Goal: Task Accomplishment & Management: Manage account settings

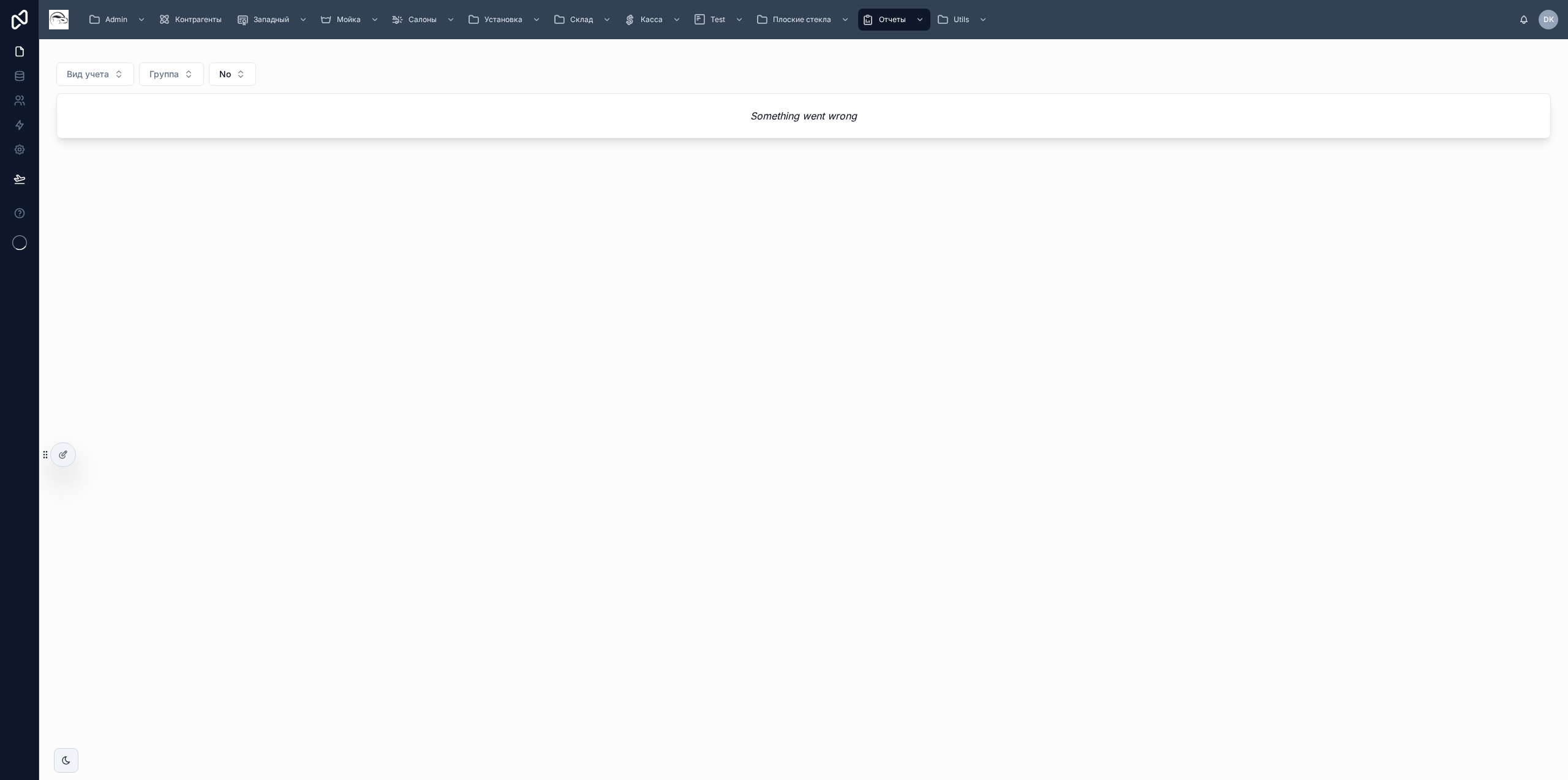
click at [810, 115] on em "Something went wrong" at bounding box center [803, 116] width 107 height 15
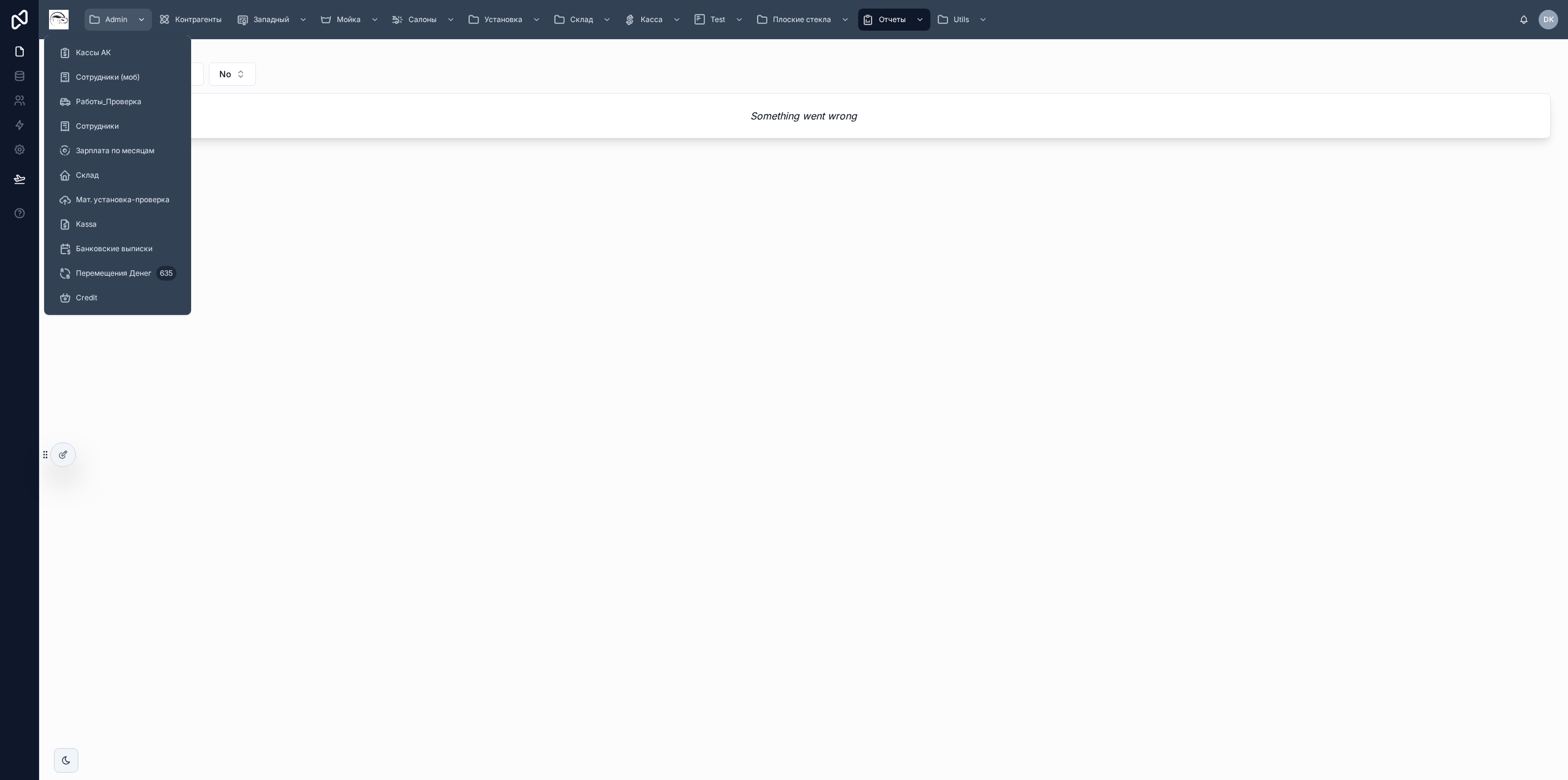
click at [118, 22] on span "Admin" at bounding box center [116, 20] width 22 height 10
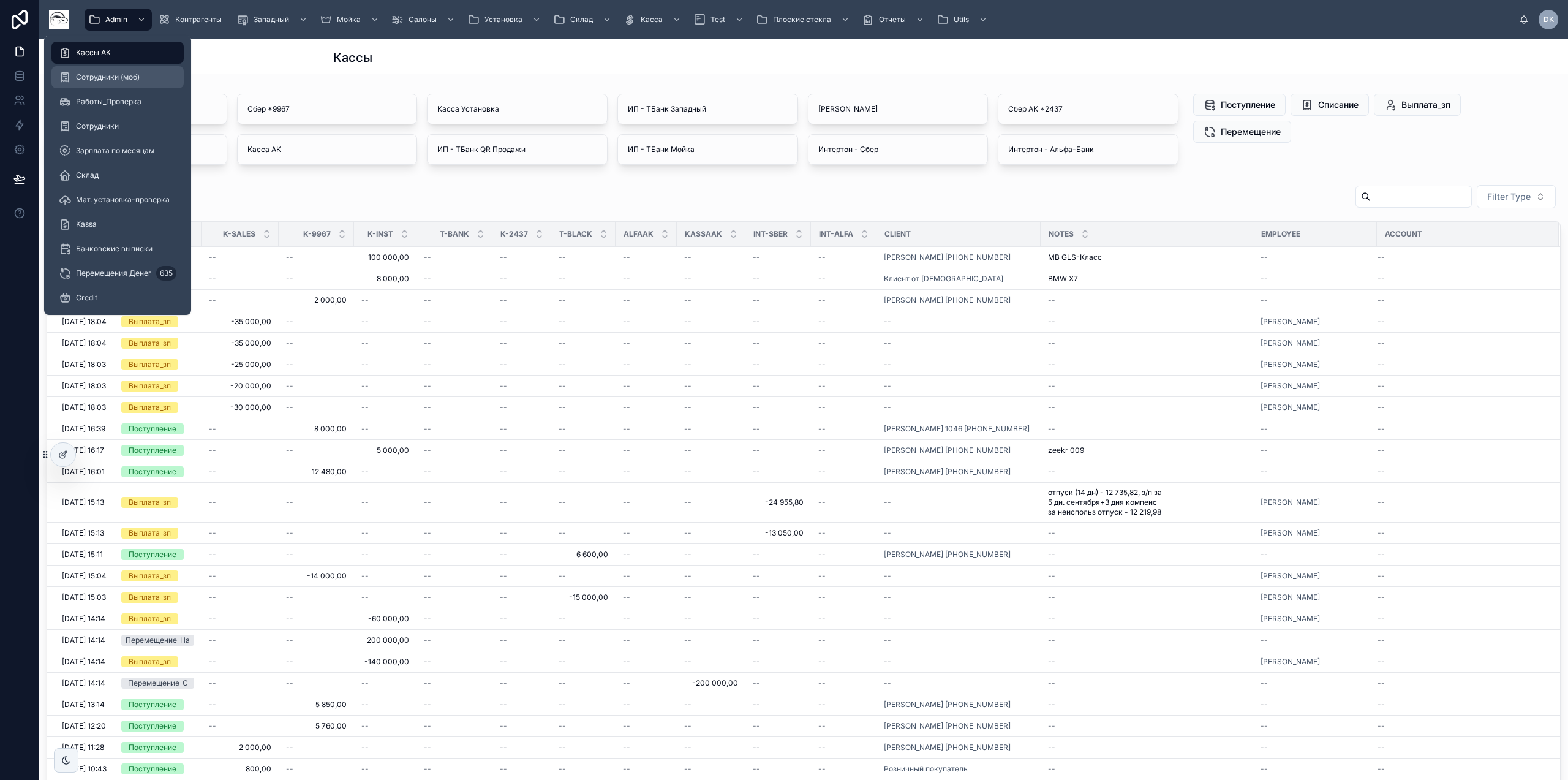
click at [121, 76] on span "Сотрудники (моб)" at bounding box center [107, 77] width 63 height 10
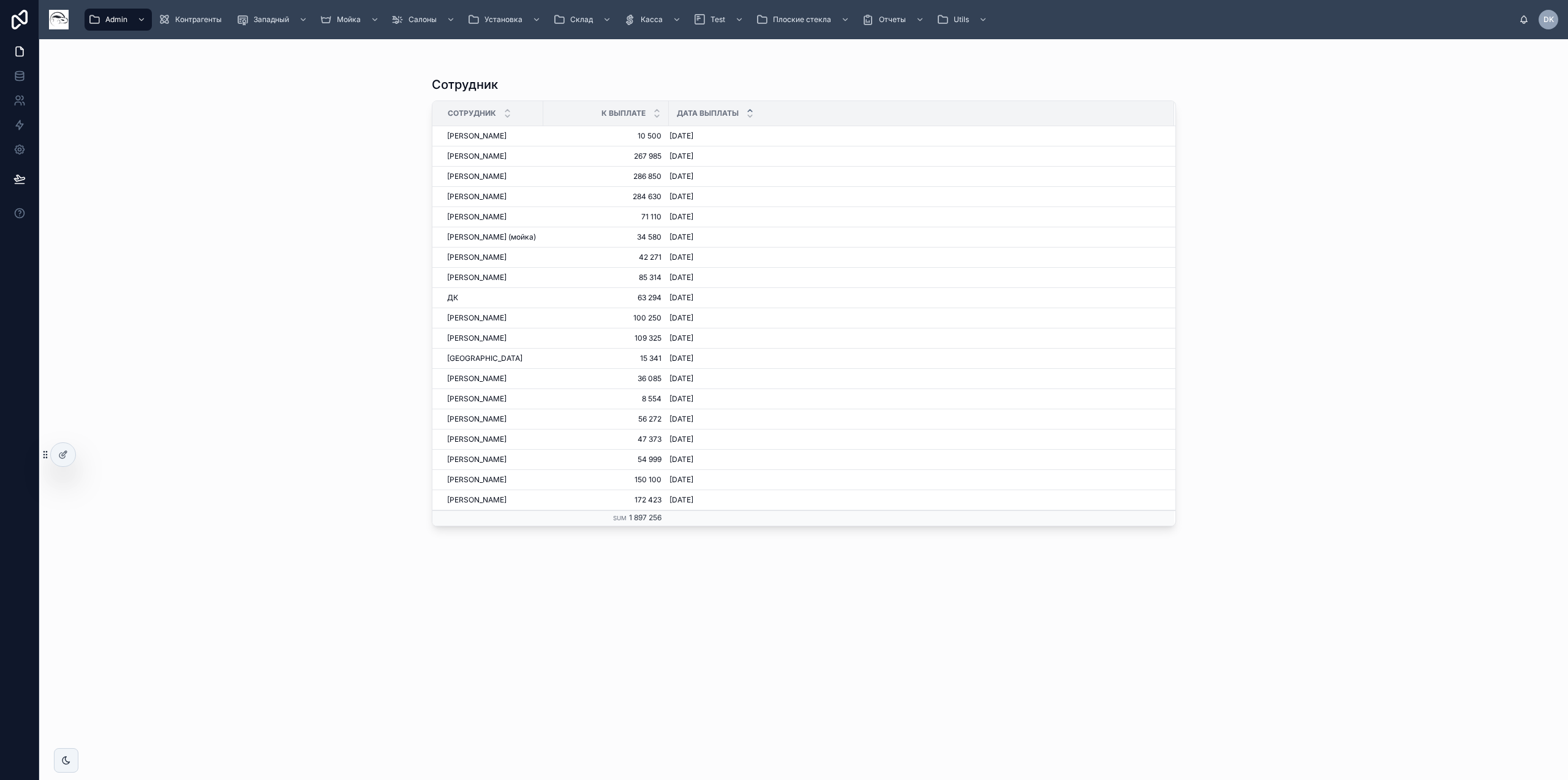
click at [227, 329] on div "Сотрудник Сотрудник К выплате Дата выплаты [PERSON_NAME] [PERSON_NAME] 10 500 1…" at bounding box center [803, 409] width 1529 height 741
click at [135, 214] on div "Сотрудник Сотрудник К выплате Дата выплаты [PERSON_NAME] [PERSON_NAME] 10 500 1…" at bounding box center [803, 409] width 1529 height 741
click at [188, 135] on div "Сотрудник Сотрудник К выплате Дата выплаты [PERSON_NAME] [PERSON_NAME] 10 500 1…" at bounding box center [803, 409] width 1529 height 741
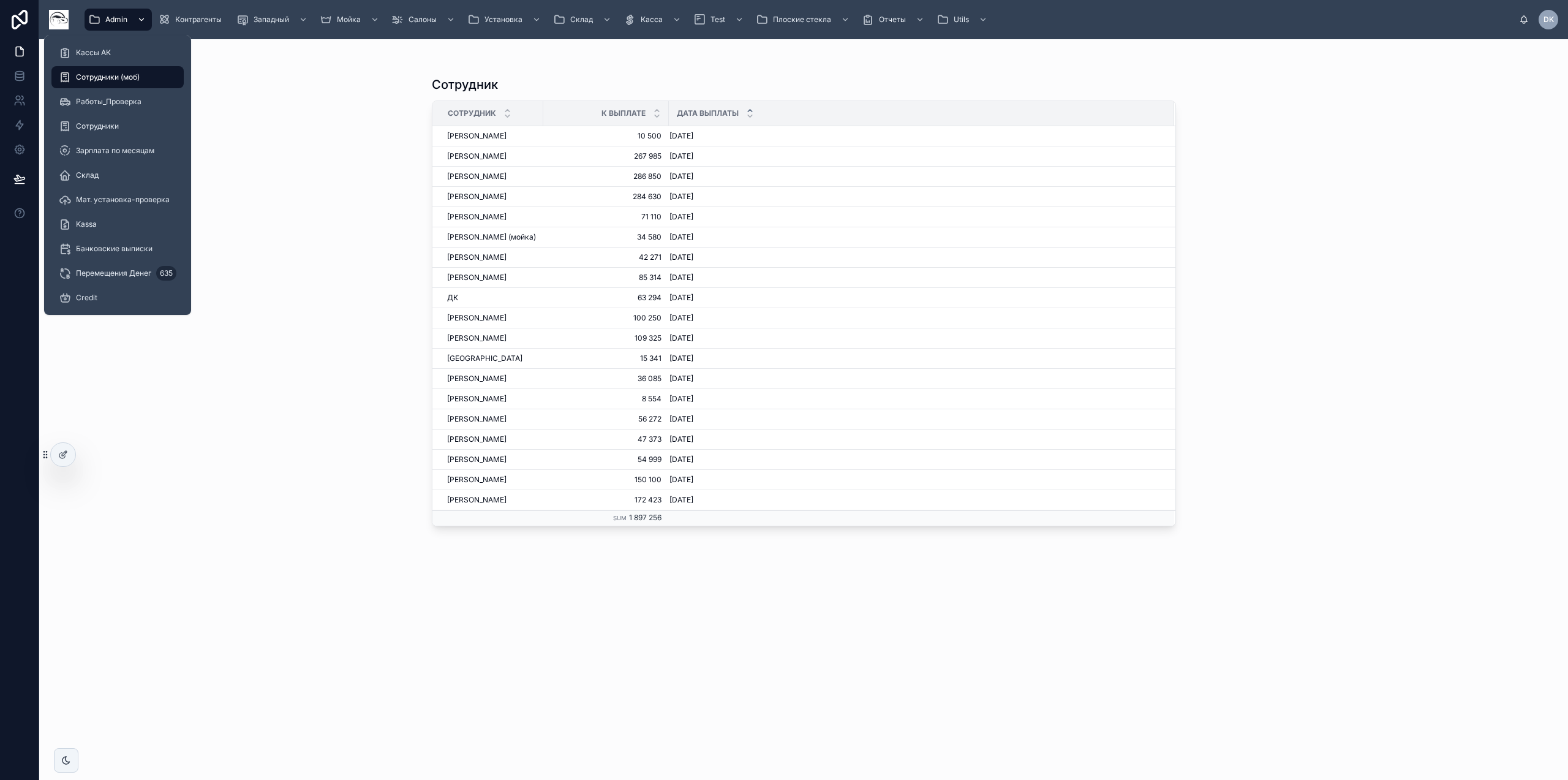
click at [109, 18] on span "Admin" at bounding box center [116, 20] width 22 height 10
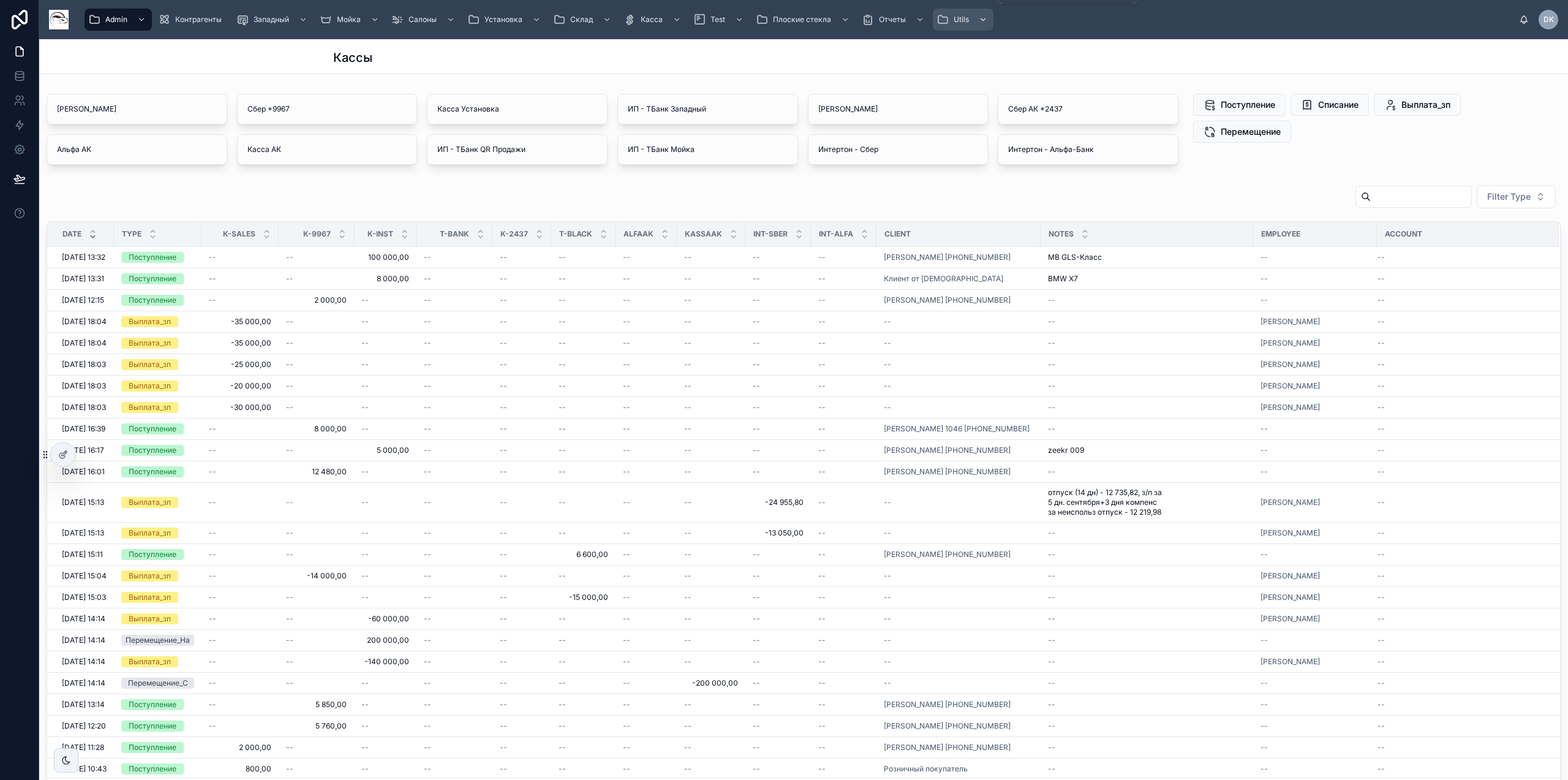
click at [963, 19] on span "Utils" at bounding box center [961, 20] width 15 height 10
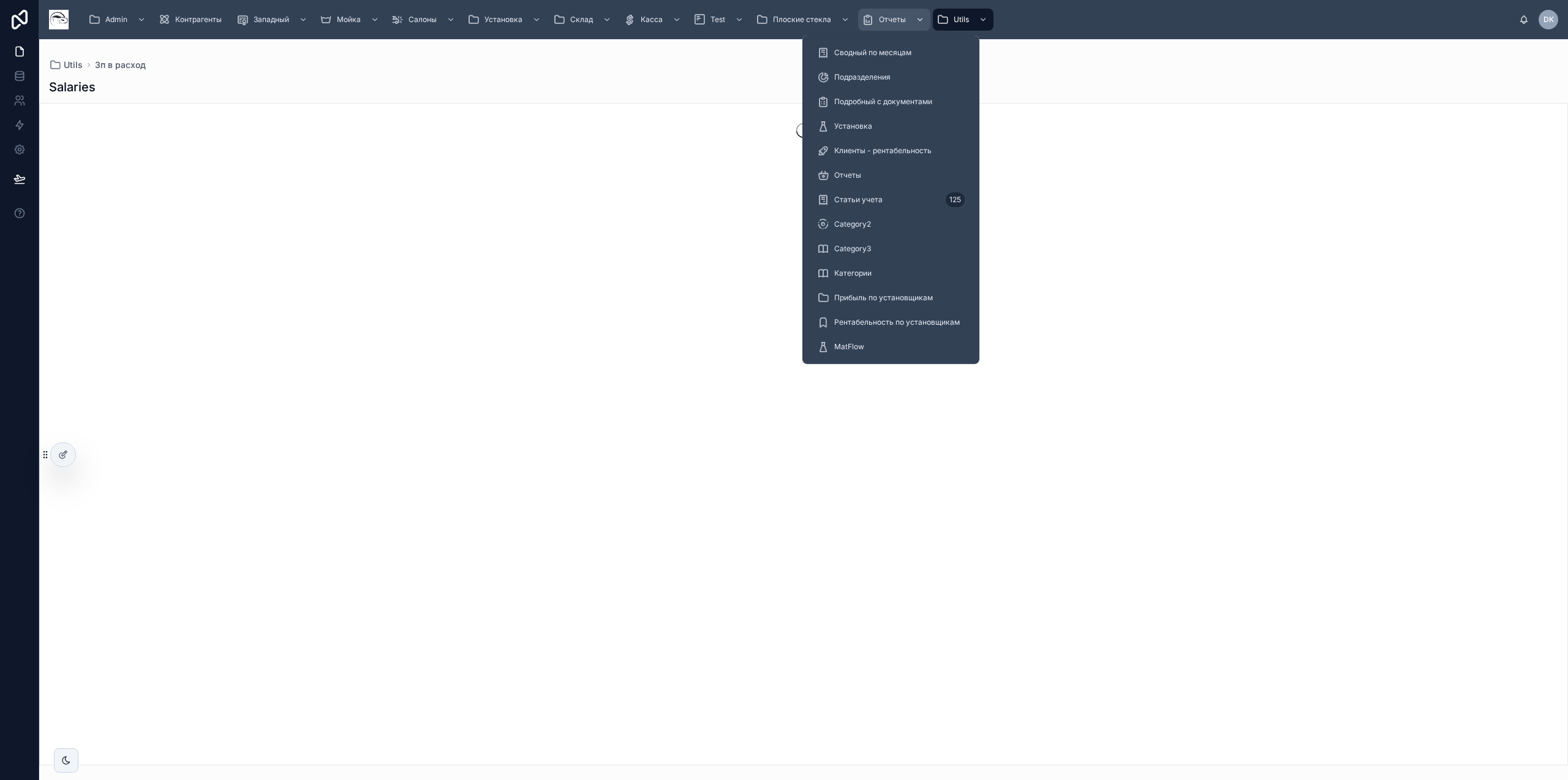
click at [893, 21] on span "Отчеты" at bounding box center [893, 20] width 27 height 10
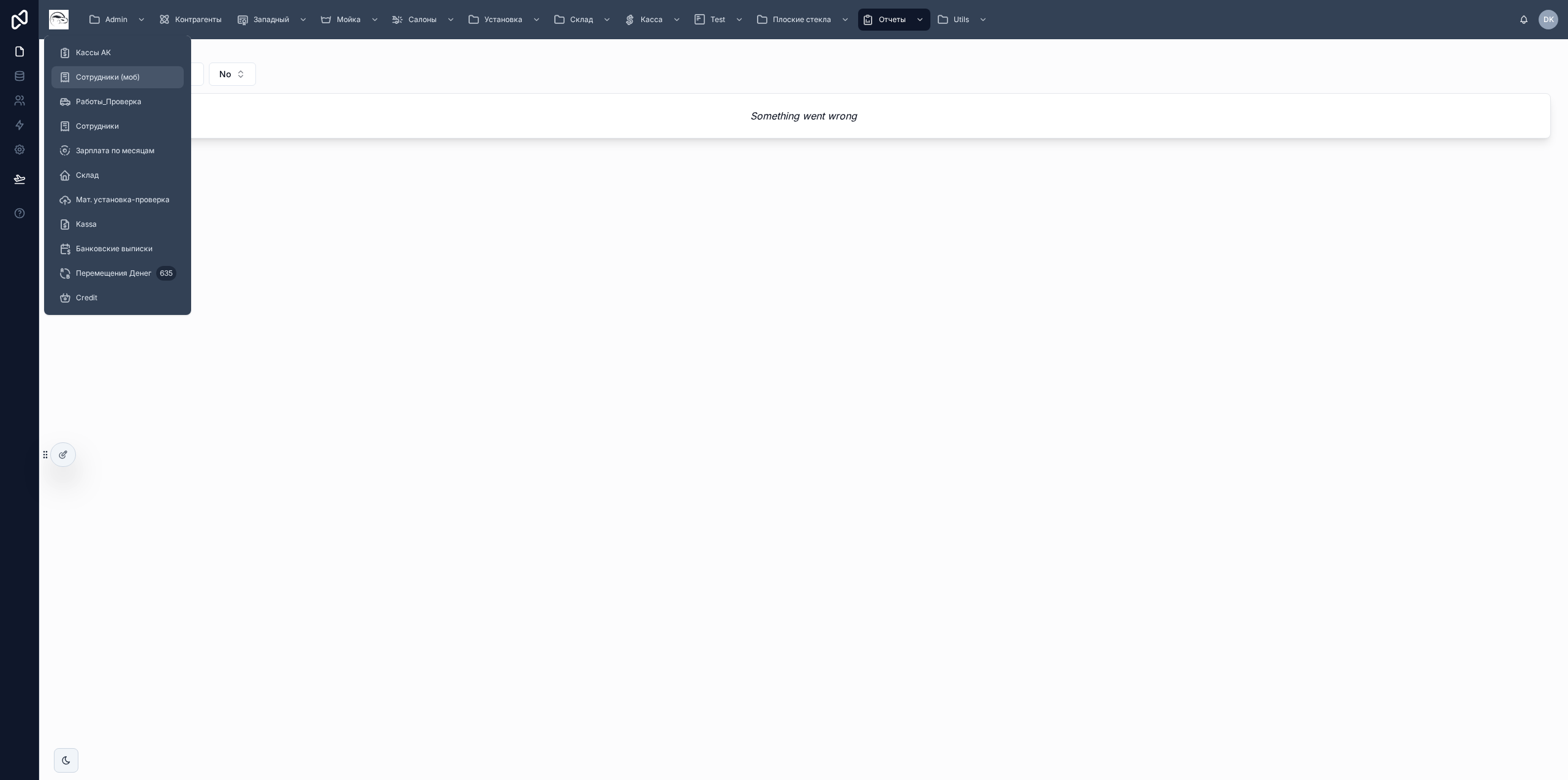
click at [137, 73] on span "Сотрудники (моб)" at bounding box center [107, 77] width 63 height 10
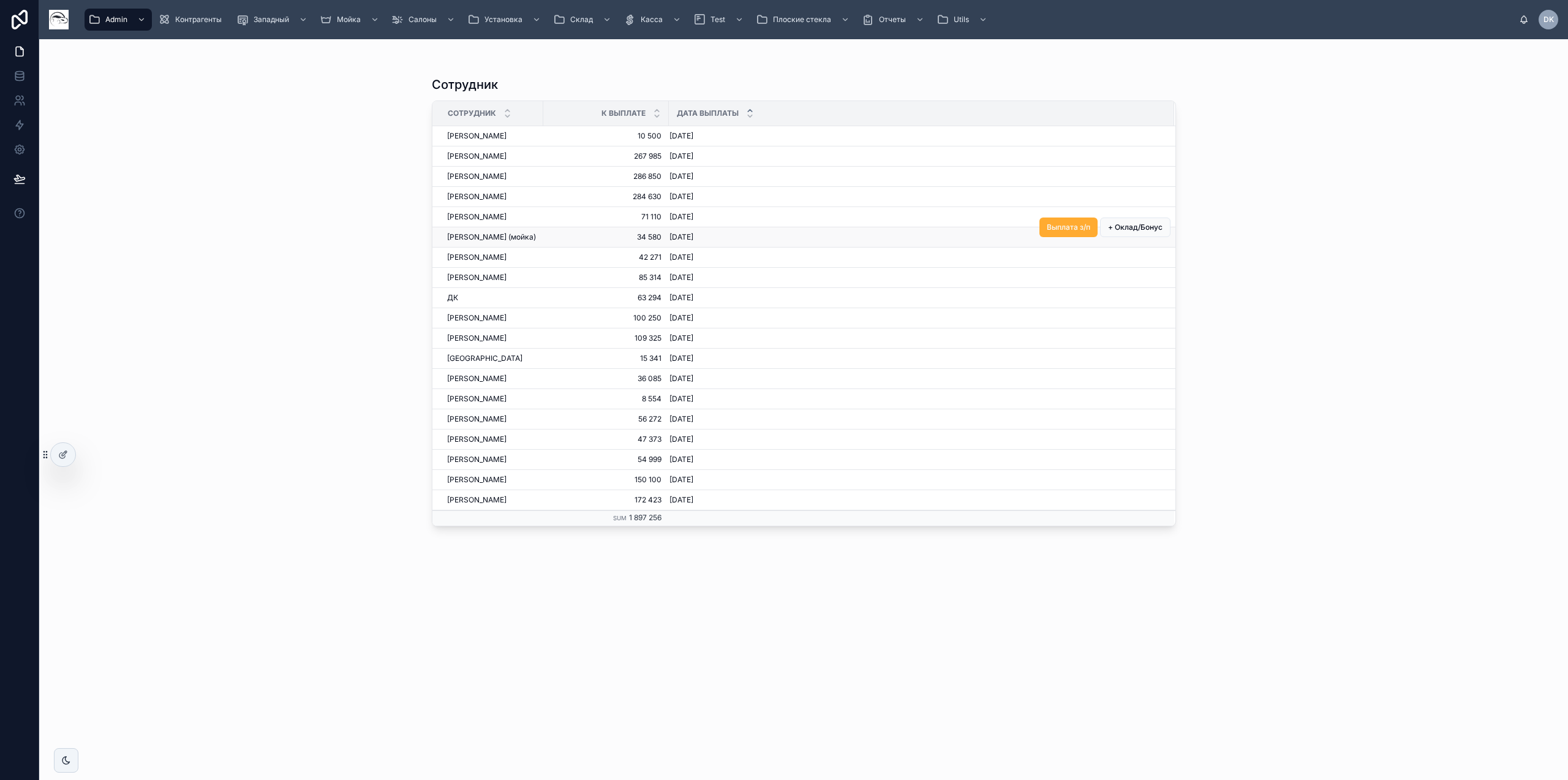
click at [850, 230] on td "[DATE] [DATE]" at bounding box center [921, 237] width 505 height 20
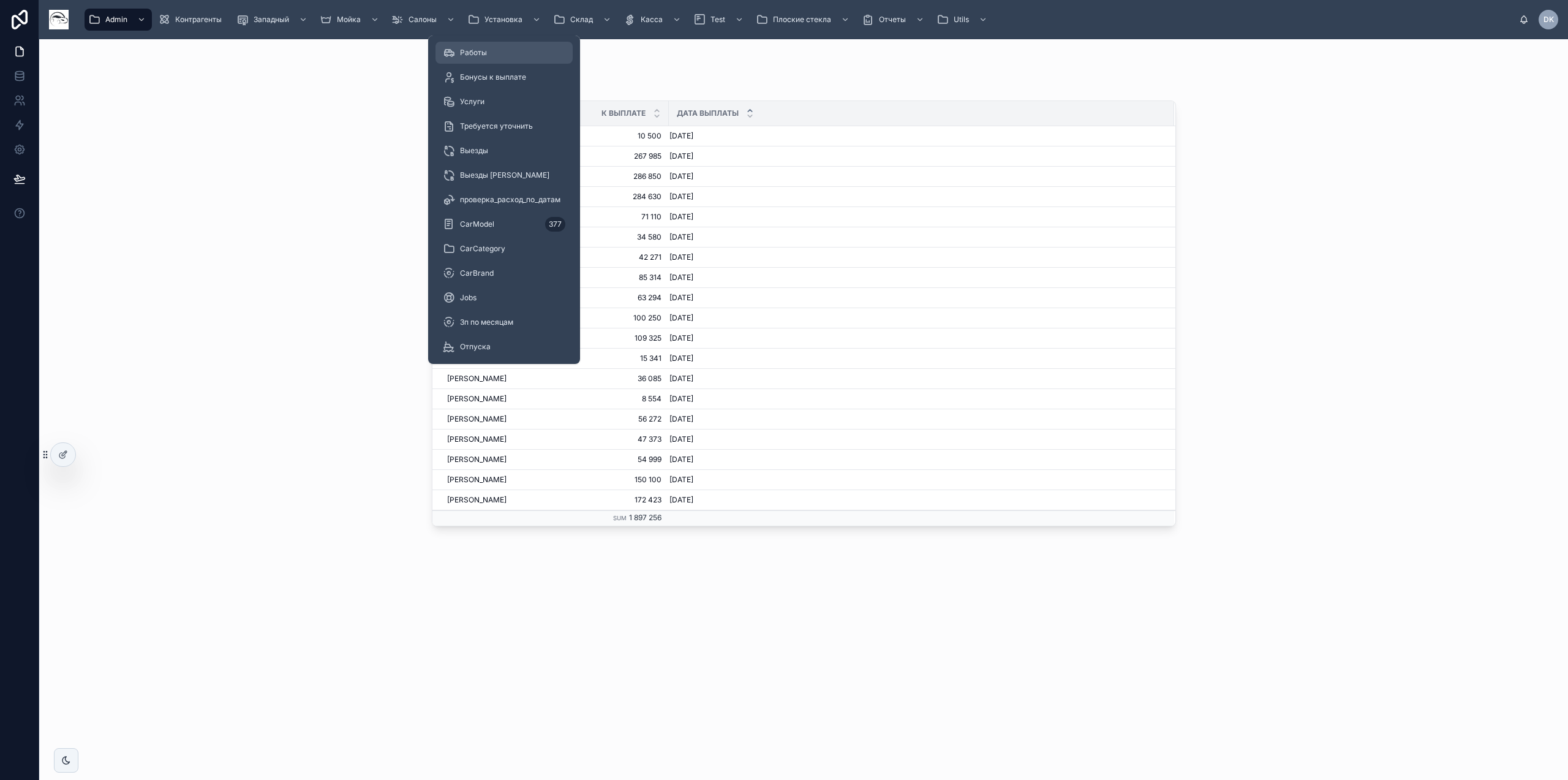
click at [483, 60] on div "Работы" at bounding box center [504, 53] width 123 height 20
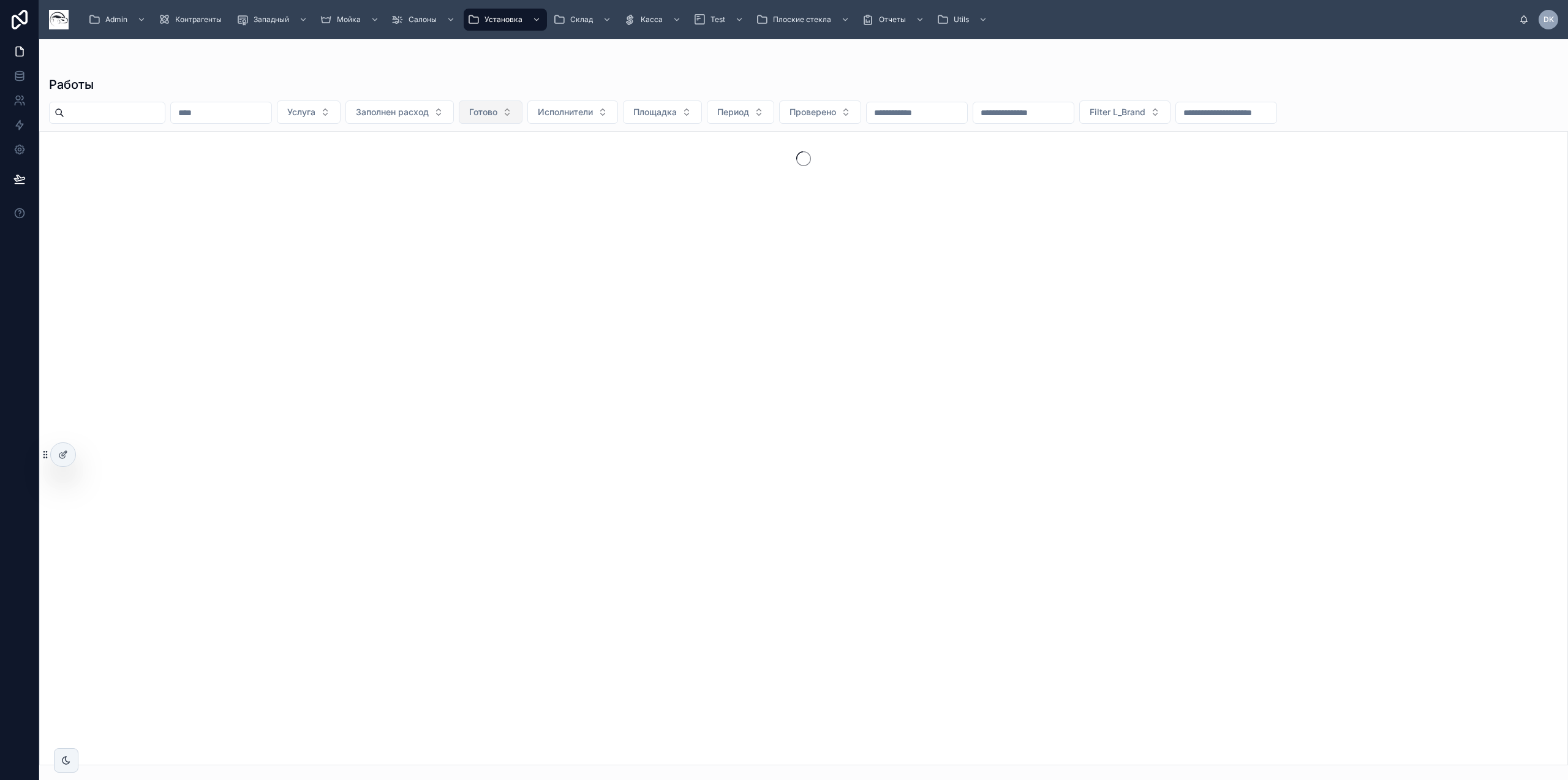
click at [497, 111] on span "Готово" at bounding box center [483, 112] width 28 height 12
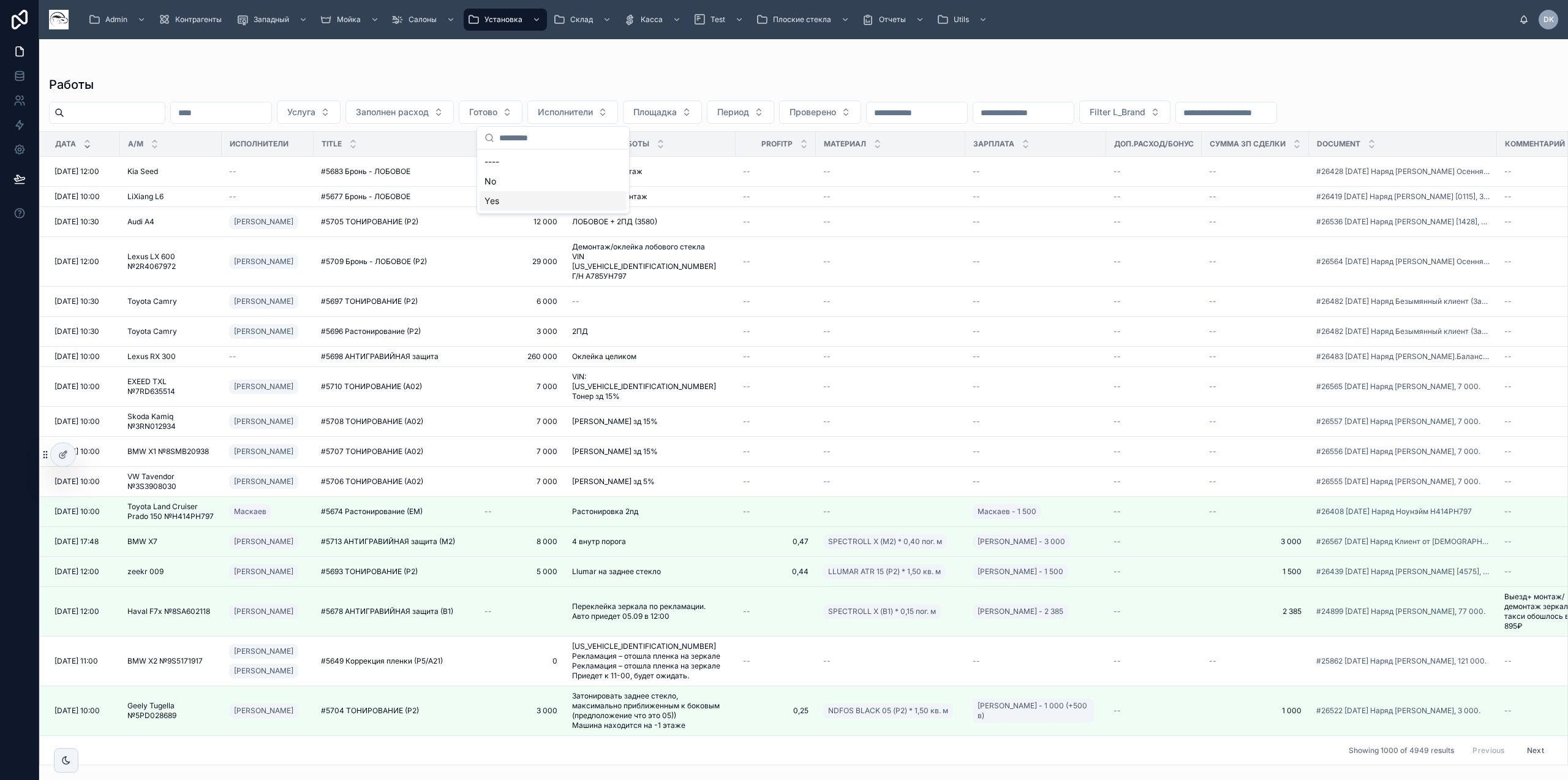
click at [517, 207] on div "Yes" at bounding box center [553, 201] width 147 height 20
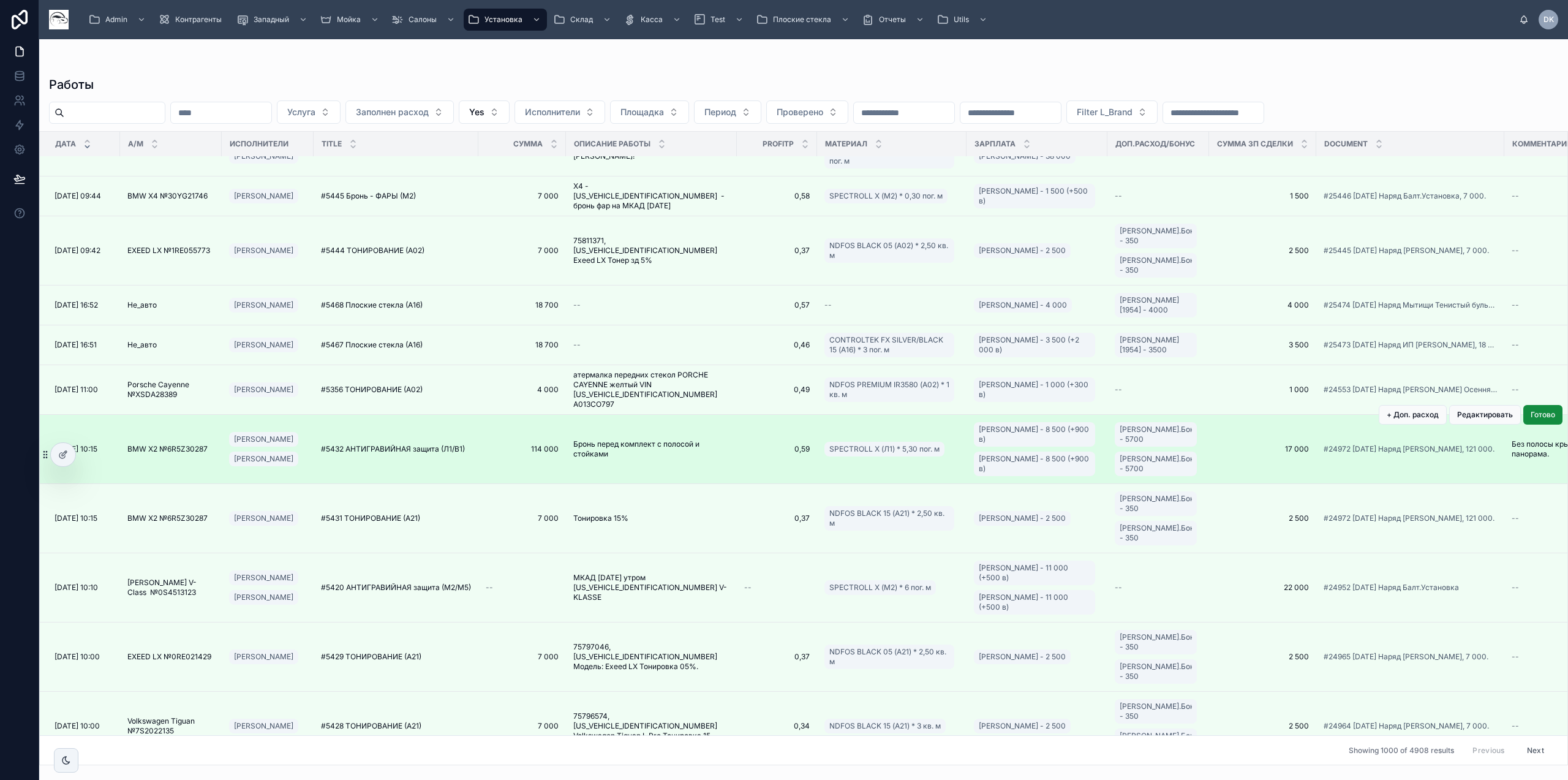
scroll to position [12495, 0]
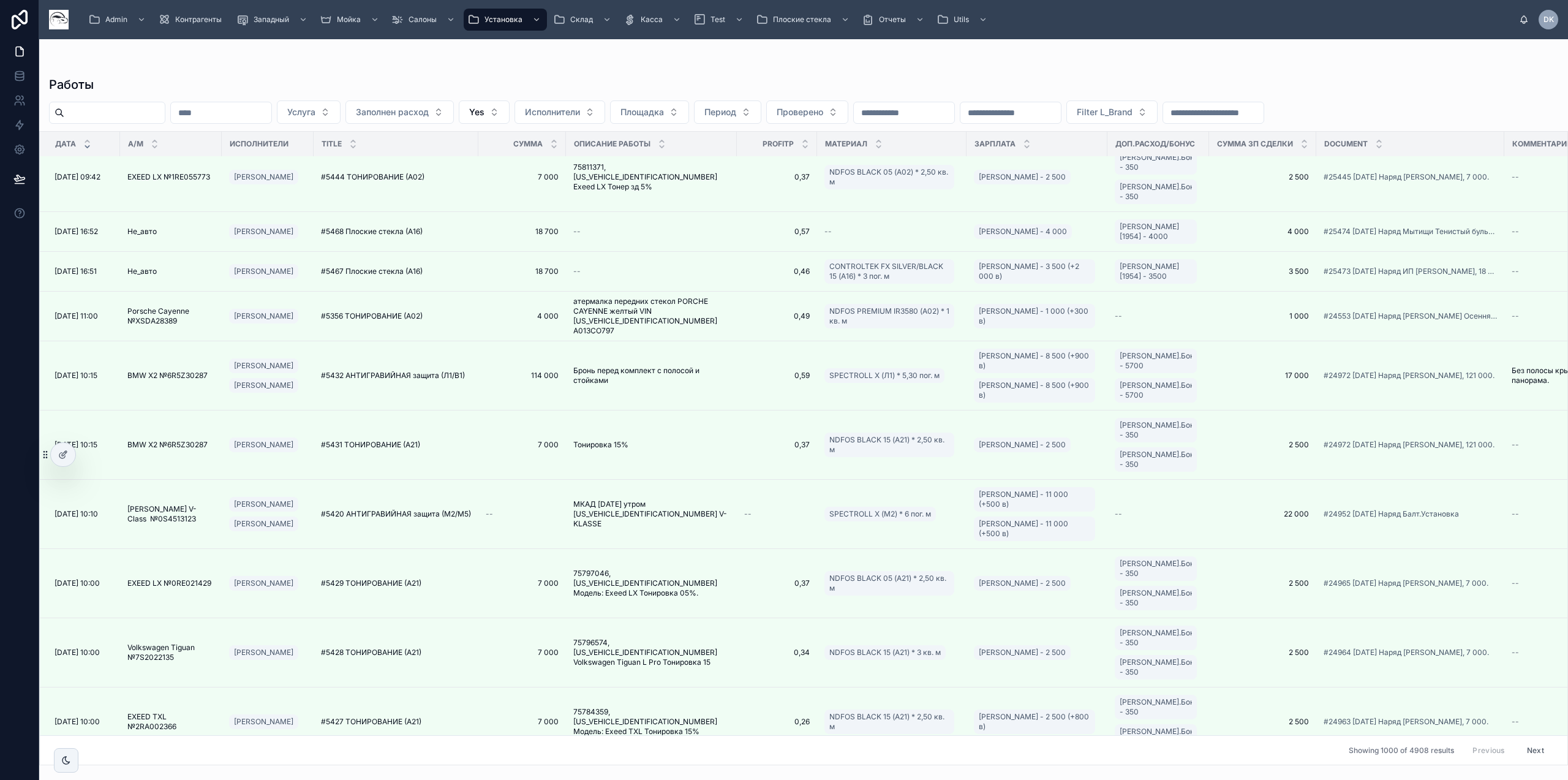
click at [744, 62] on div at bounding box center [803, 64] width 1509 height 10
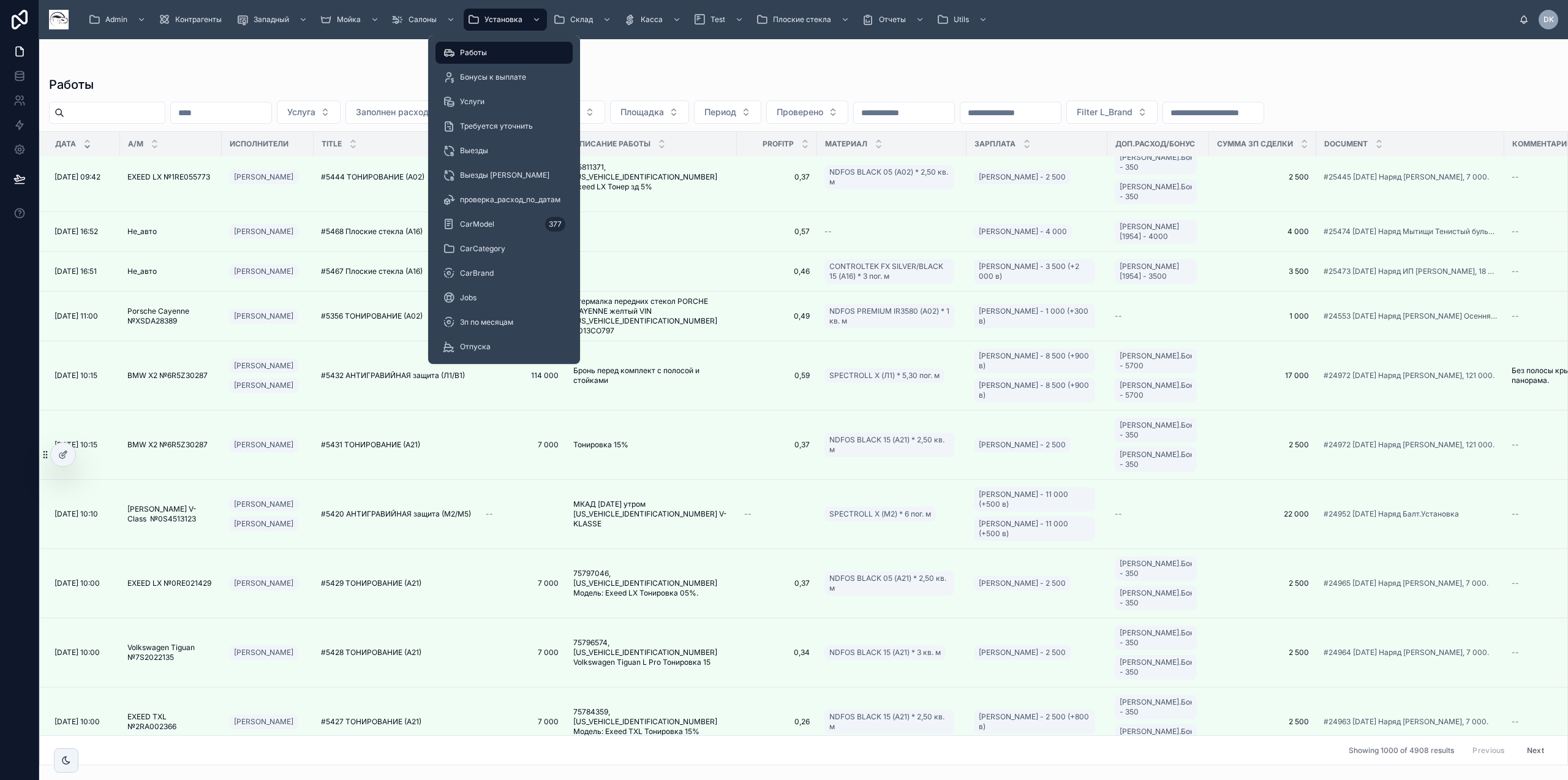
click at [351, 62] on div at bounding box center [803, 64] width 1509 height 10
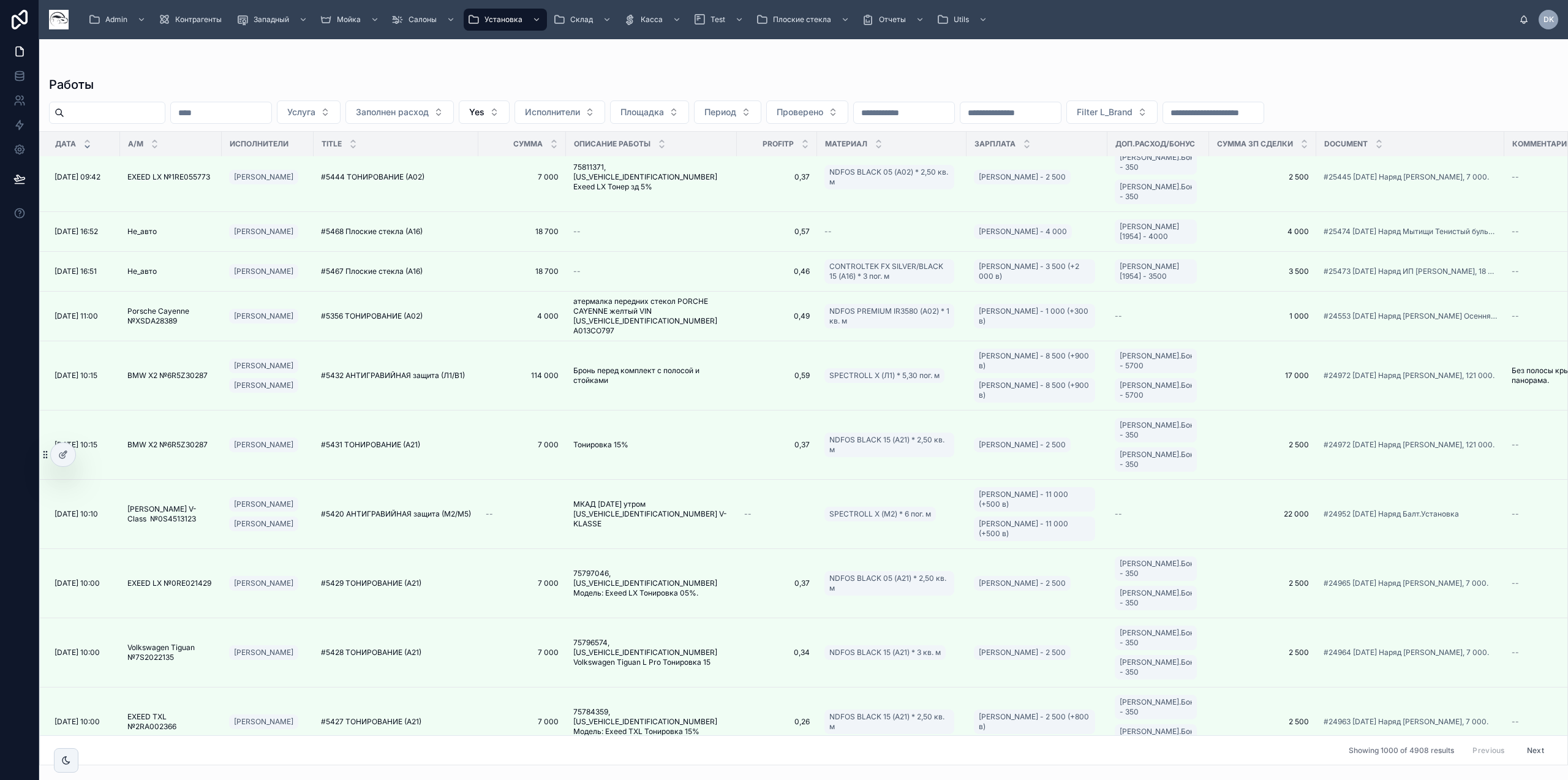
click at [334, 73] on div "Работы Услуга Заполнен расход Yes Исполнители Площадка Период Проверено Filter …" at bounding box center [803, 416] width 1529 height 696
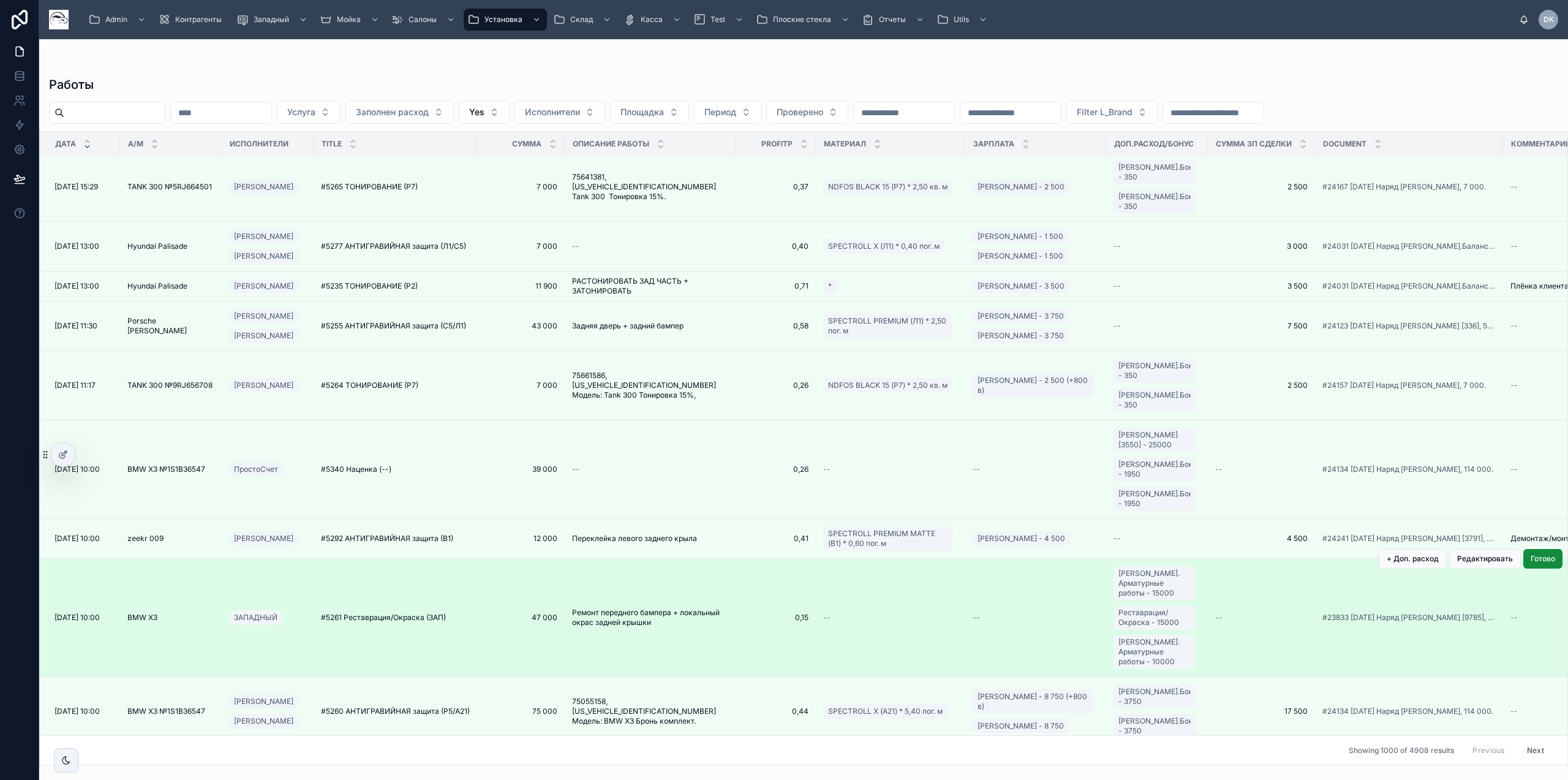
scroll to position [19698, 0]
